Goal: Transaction & Acquisition: Register for event/course

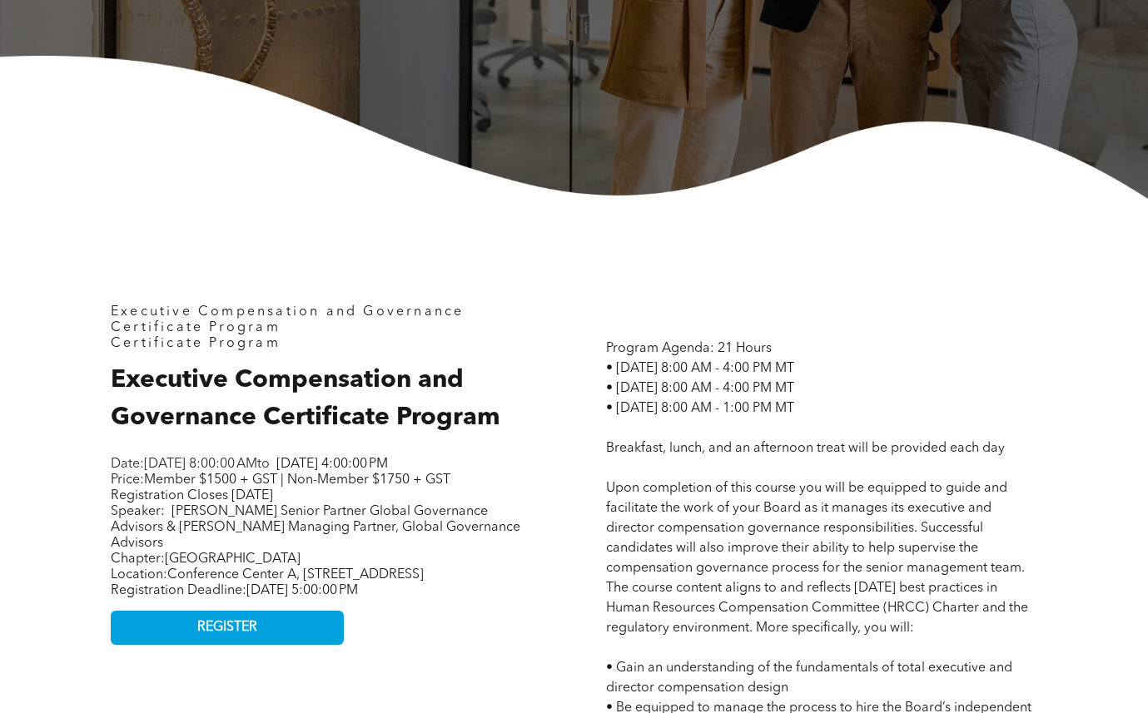
scroll to position [499, 0]
